Goal: Transaction & Acquisition: Obtain resource

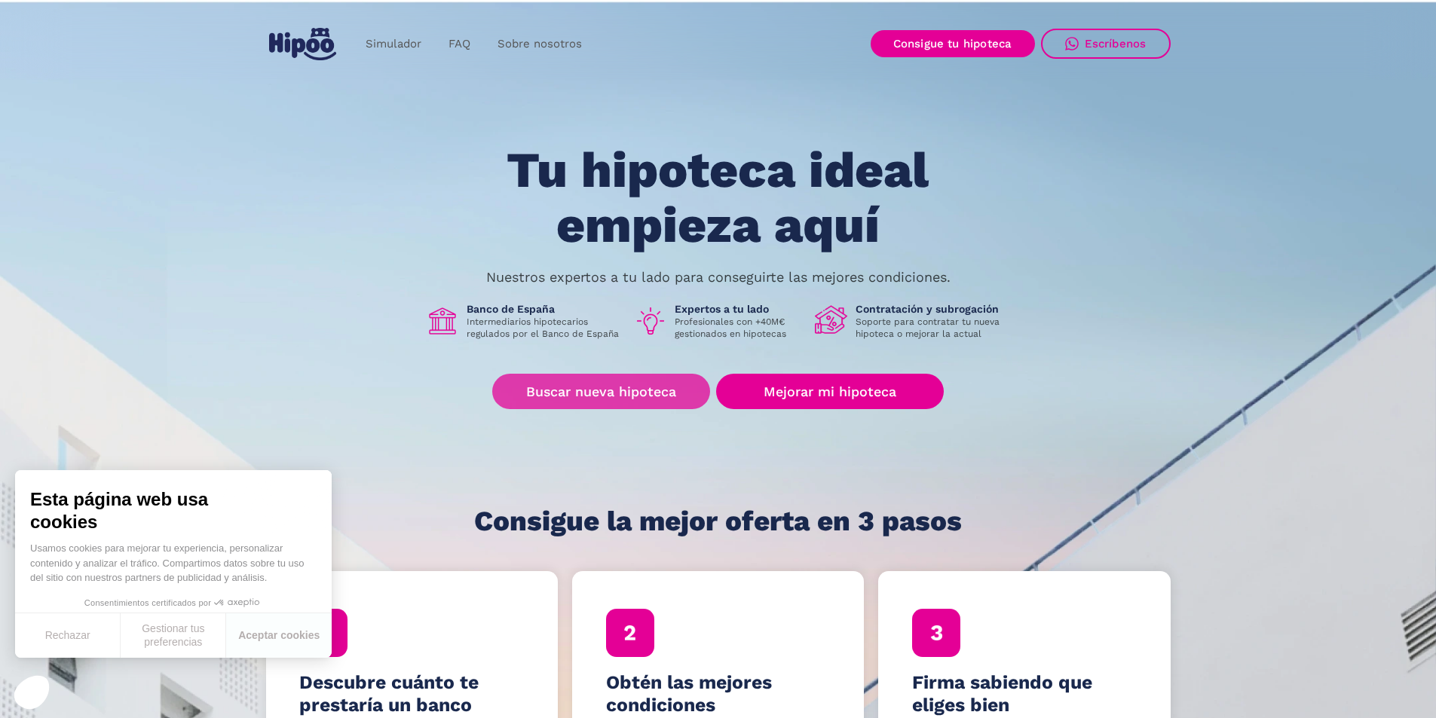
click at [596, 390] on link "Buscar nueva hipoteca" at bounding box center [601, 391] width 218 height 35
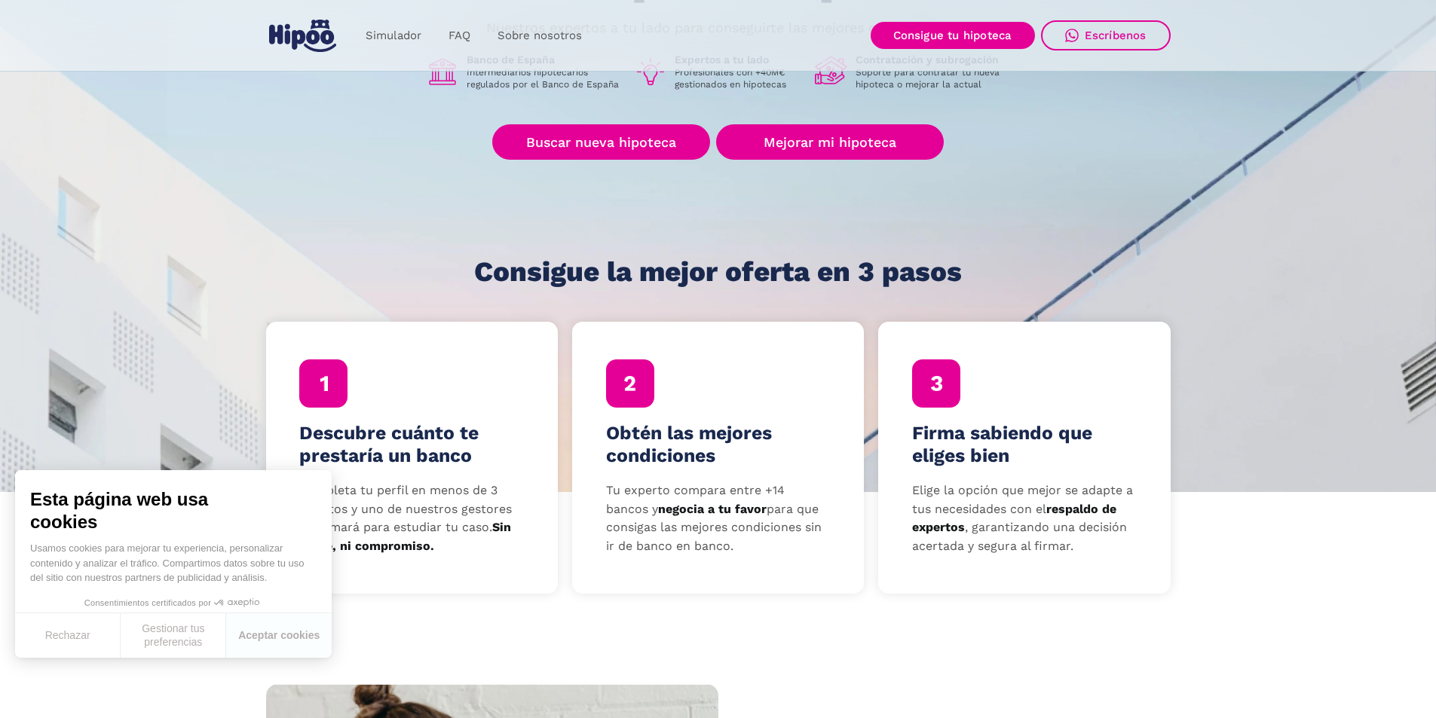
scroll to position [226, 0]
